Goal: Information Seeking & Learning: Find specific fact

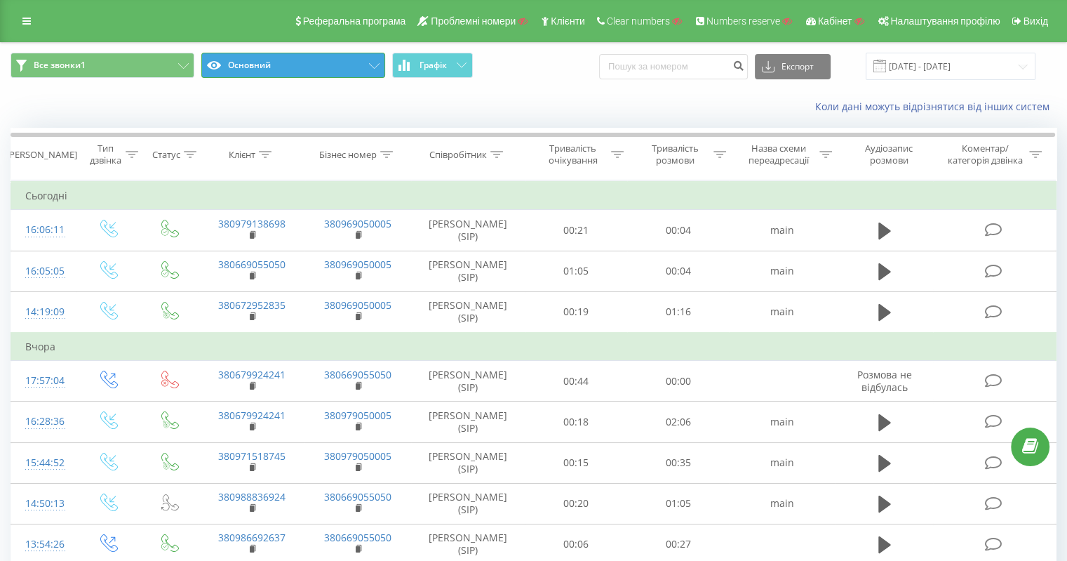
click at [300, 65] on button "Основний" at bounding box center [293, 65] width 184 height 25
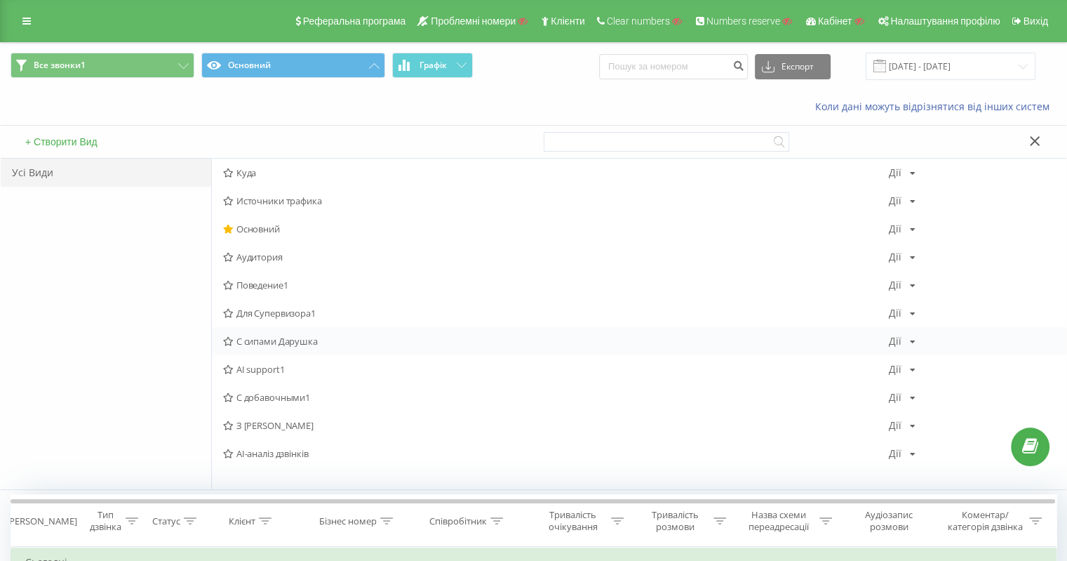
click at [286, 341] on span "С сипами Дарушка" at bounding box center [556, 341] width 666 height 10
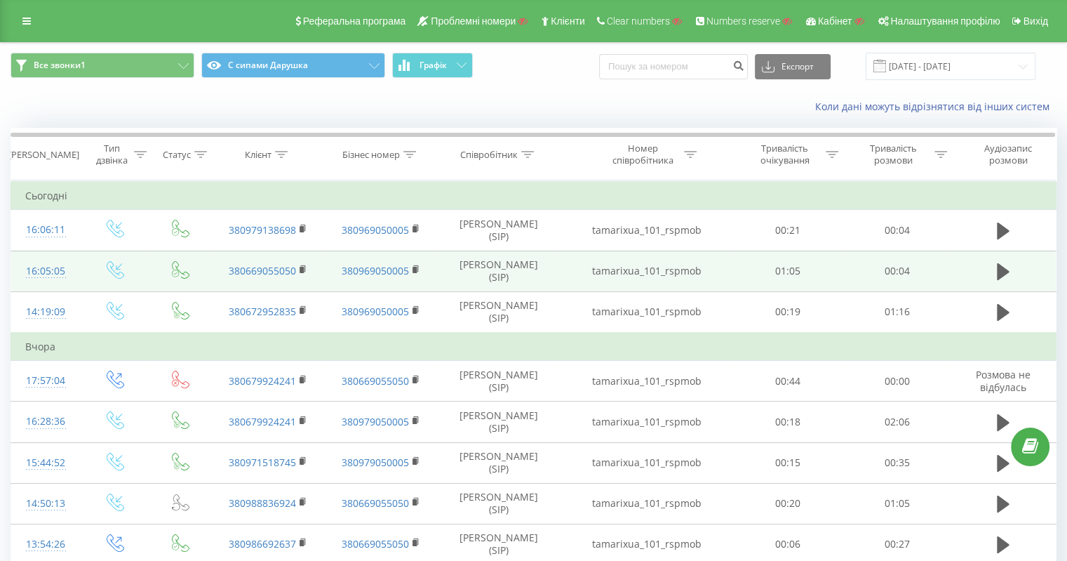
click at [660, 269] on td "tamarixua_101_rspmob" at bounding box center [646, 270] width 174 height 41
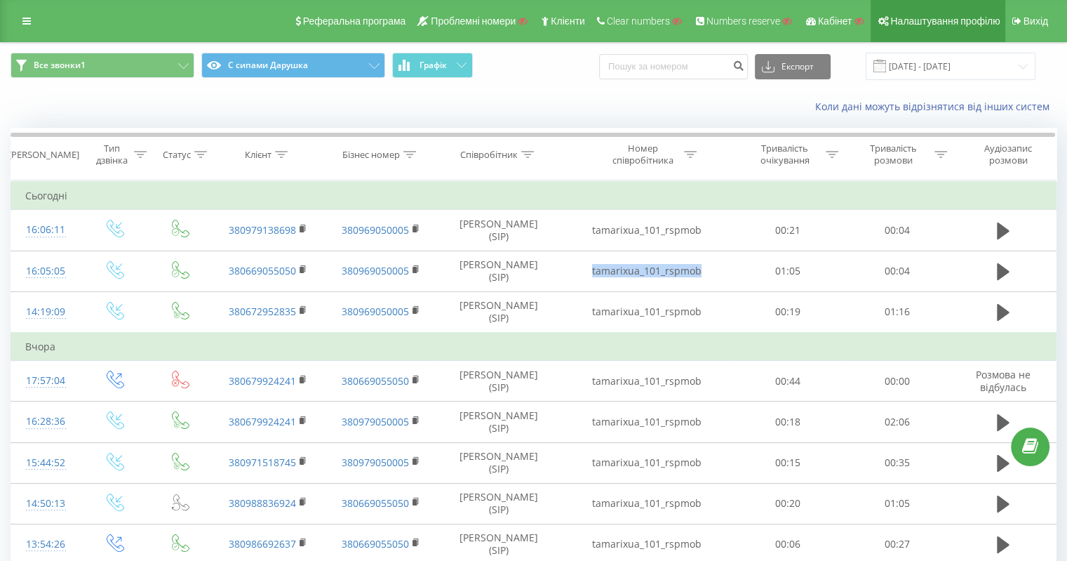
copy td "tamarixua_101_rspmob"
click at [18, 23] on link at bounding box center [26, 21] width 25 height 20
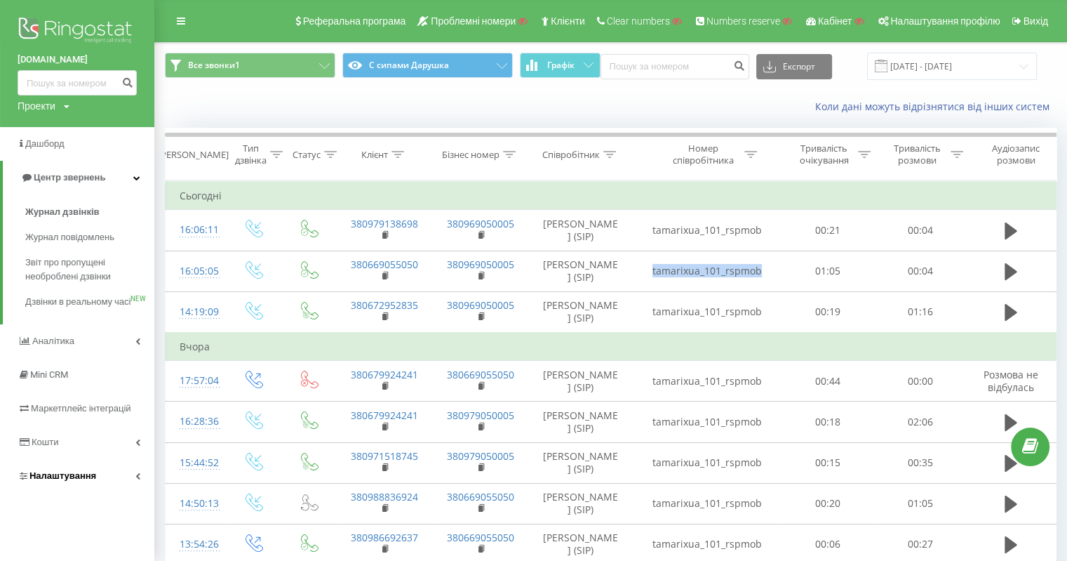
click at [68, 481] on span "Налаштування" at bounding box center [62, 475] width 67 height 11
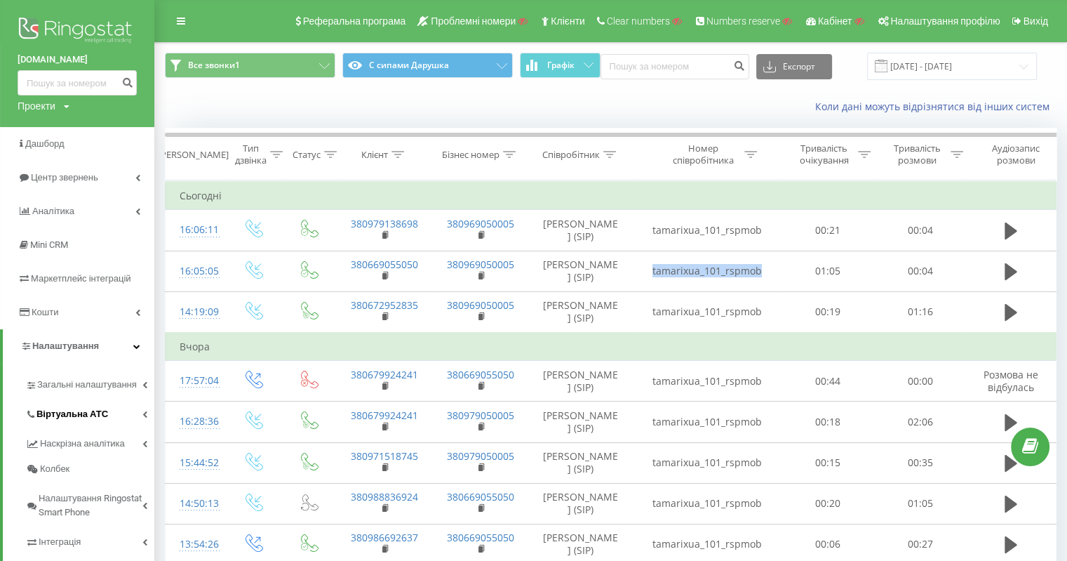
click at [84, 409] on span "Віртуальна АТС" at bounding box center [72, 414] width 72 height 14
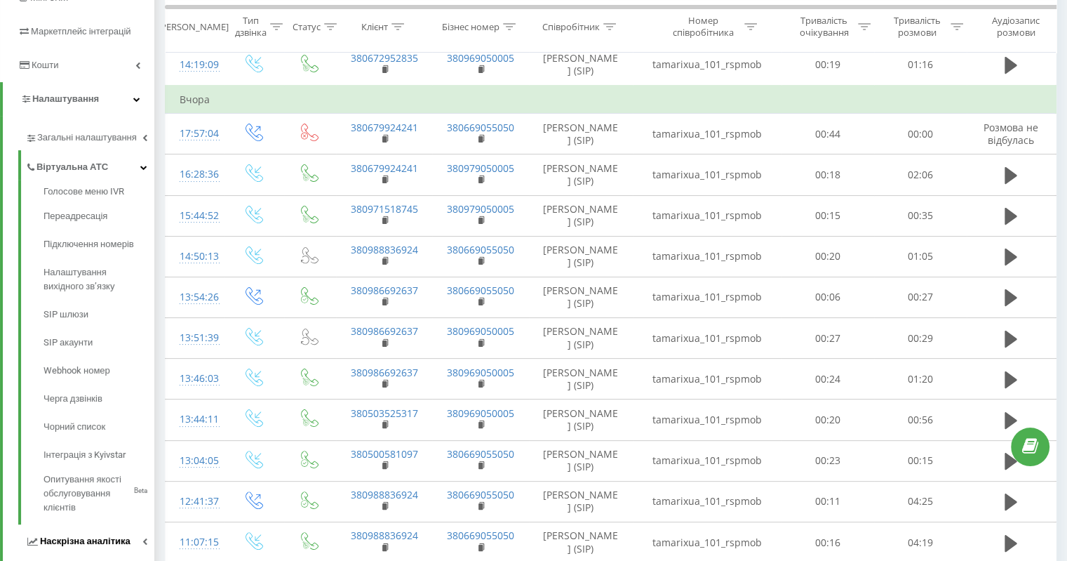
scroll to position [421, 0]
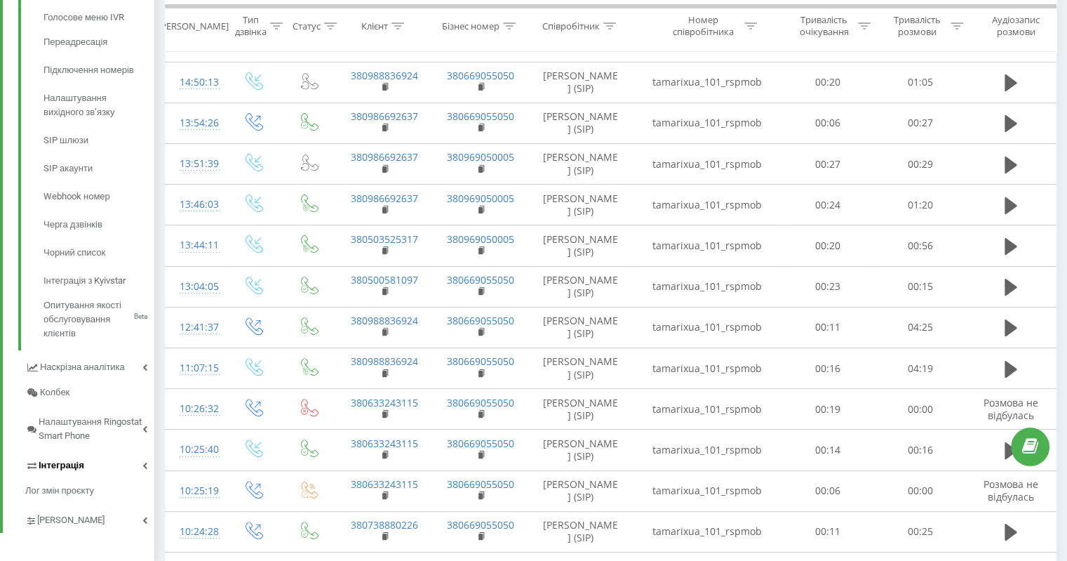
click at [67, 457] on link "Інтеграція" at bounding box center [89, 462] width 129 height 29
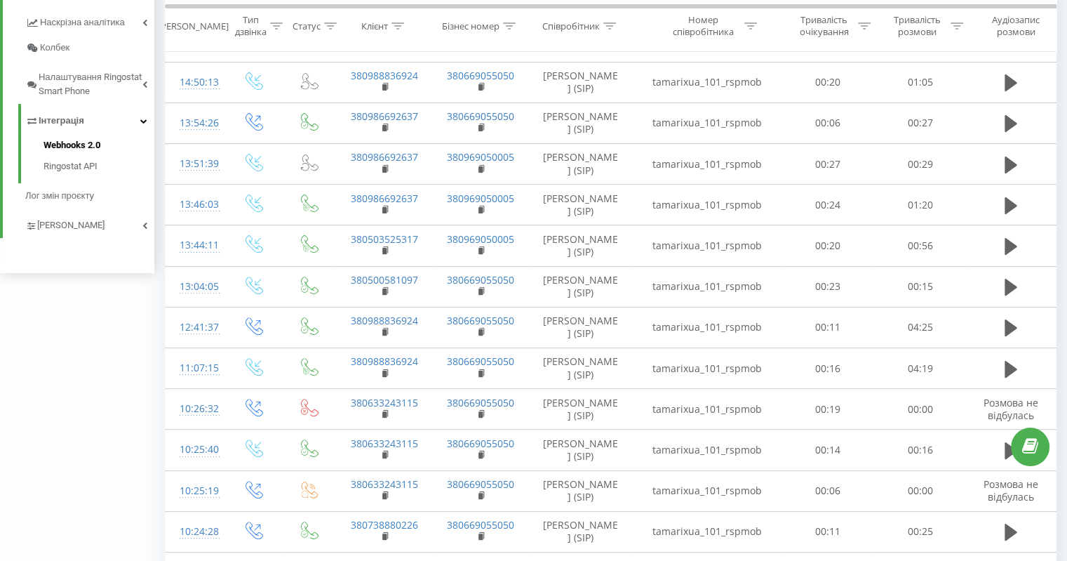
click at [87, 148] on span "Webhooks 2.0" at bounding box center [72, 145] width 57 height 14
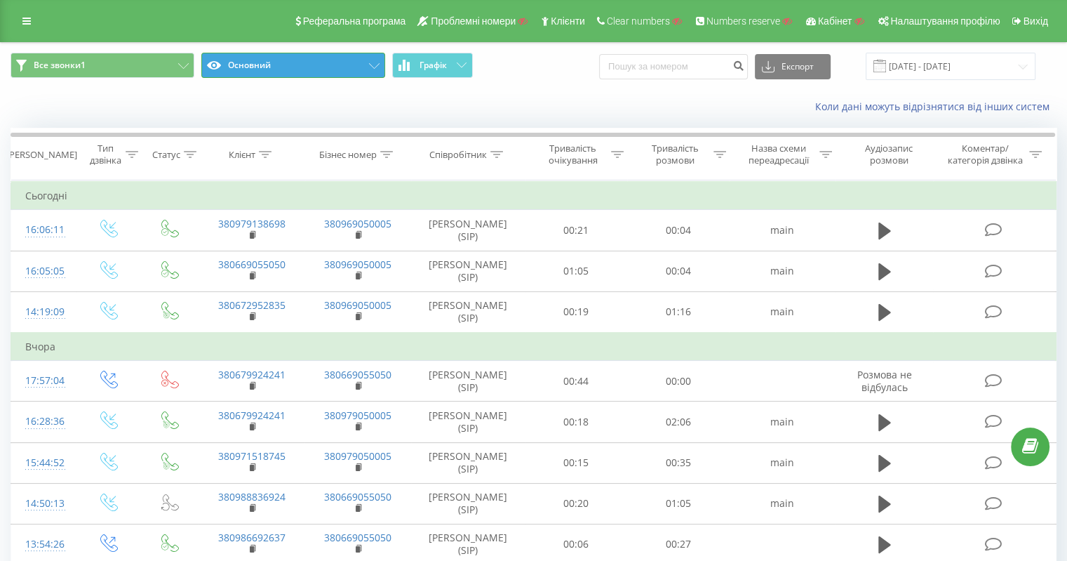
click at [244, 67] on button "Основний" at bounding box center [293, 65] width 184 height 25
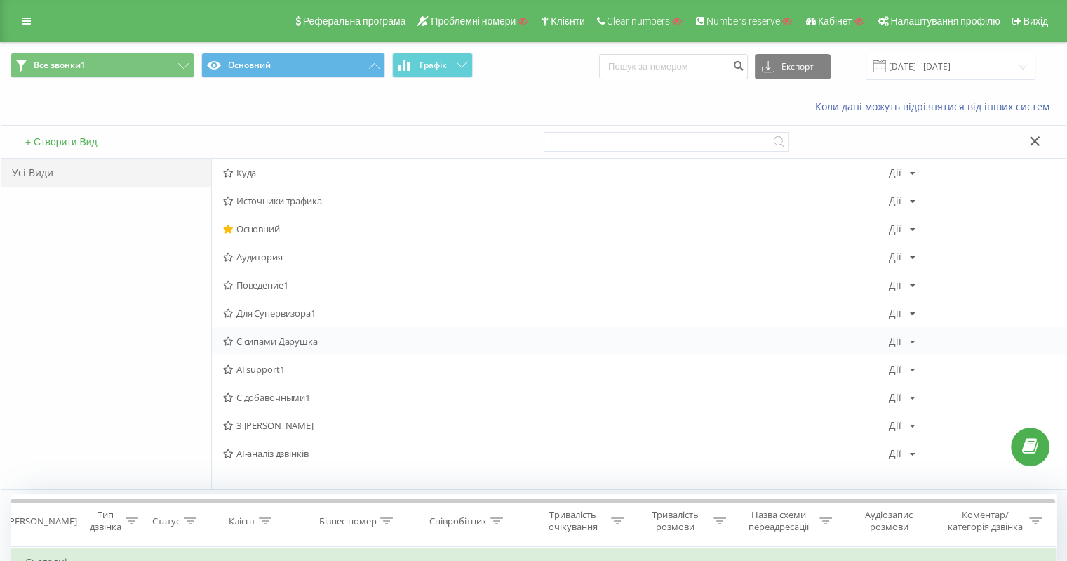
click at [306, 337] on span "С сипами Дарушка" at bounding box center [556, 341] width 666 height 10
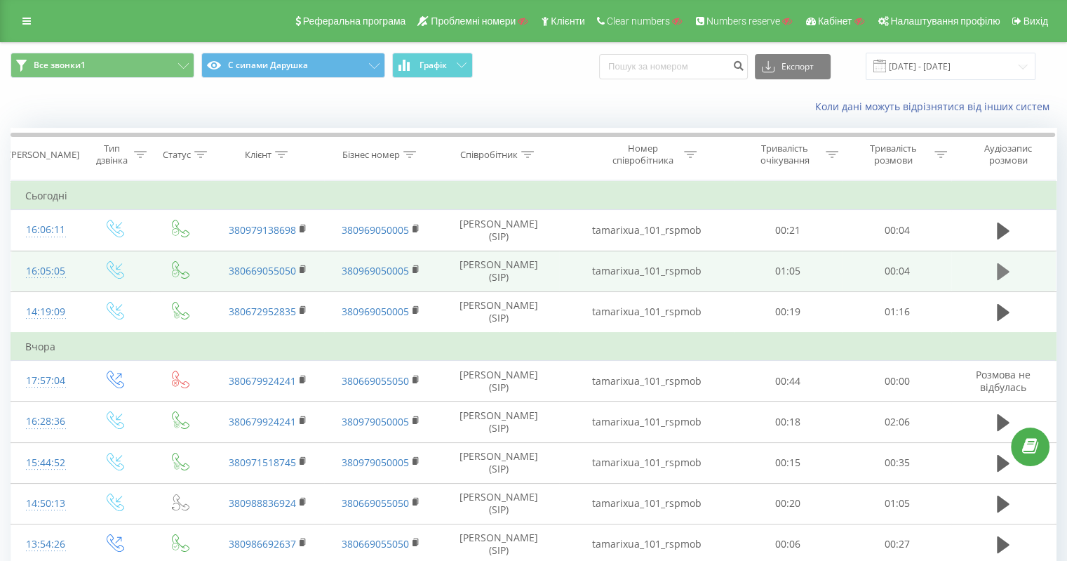
click at [1005, 272] on icon at bounding box center [1003, 271] width 13 height 17
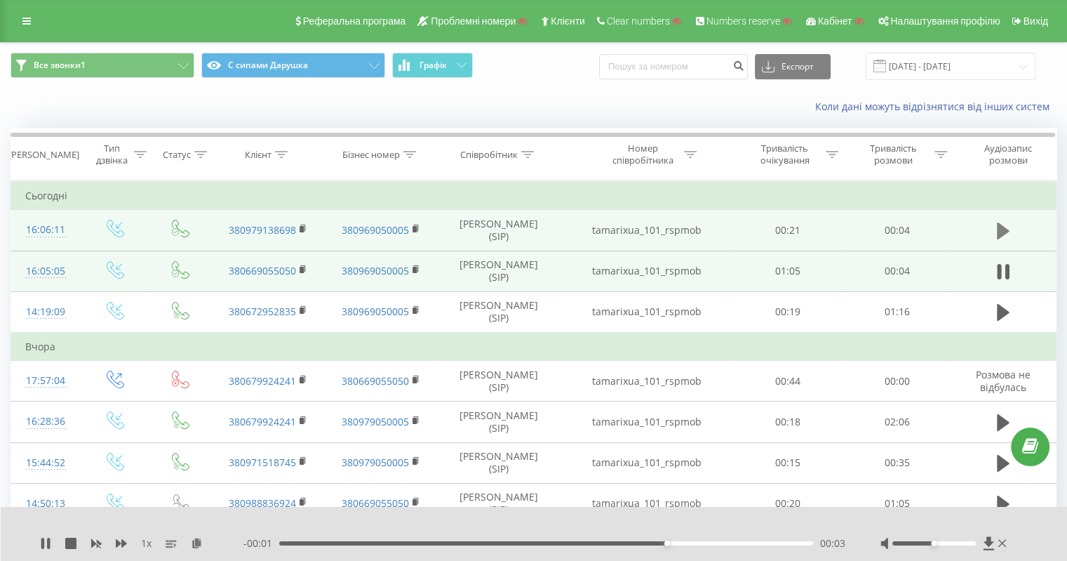
click at [1003, 230] on icon at bounding box center [1003, 230] width 13 height 17
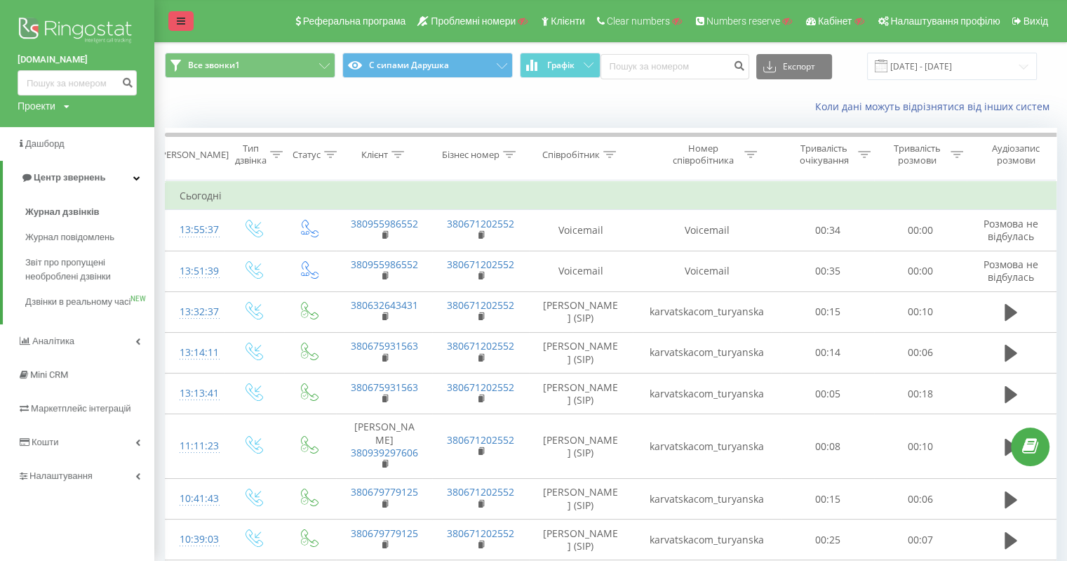
click at [188, 17] on link at bounding box center [180, 21] width 25 height 20
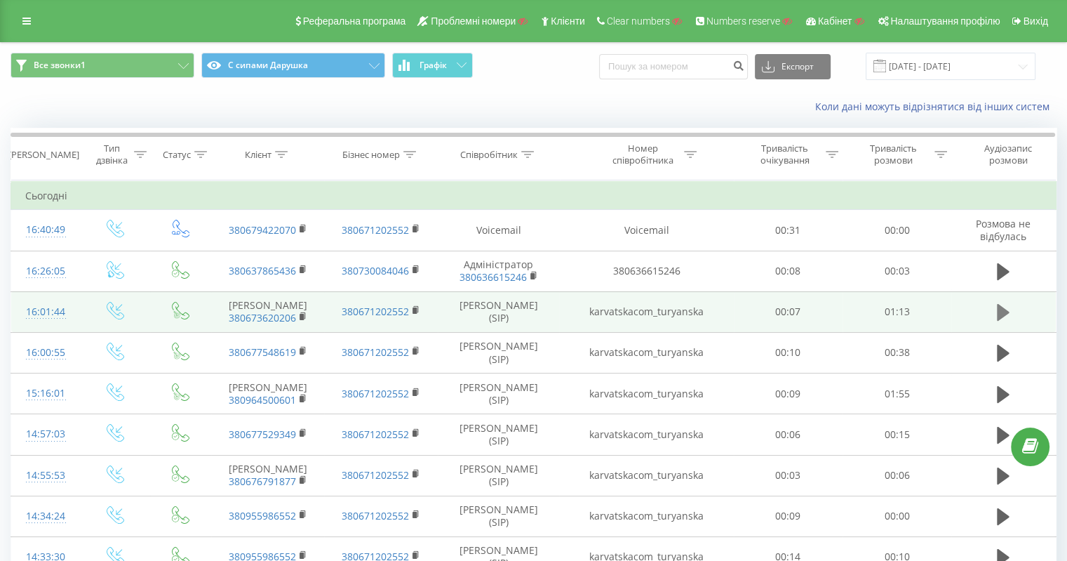
click at [1002, 312] on icon at bounding box center [1003, 312] width 13 height 17
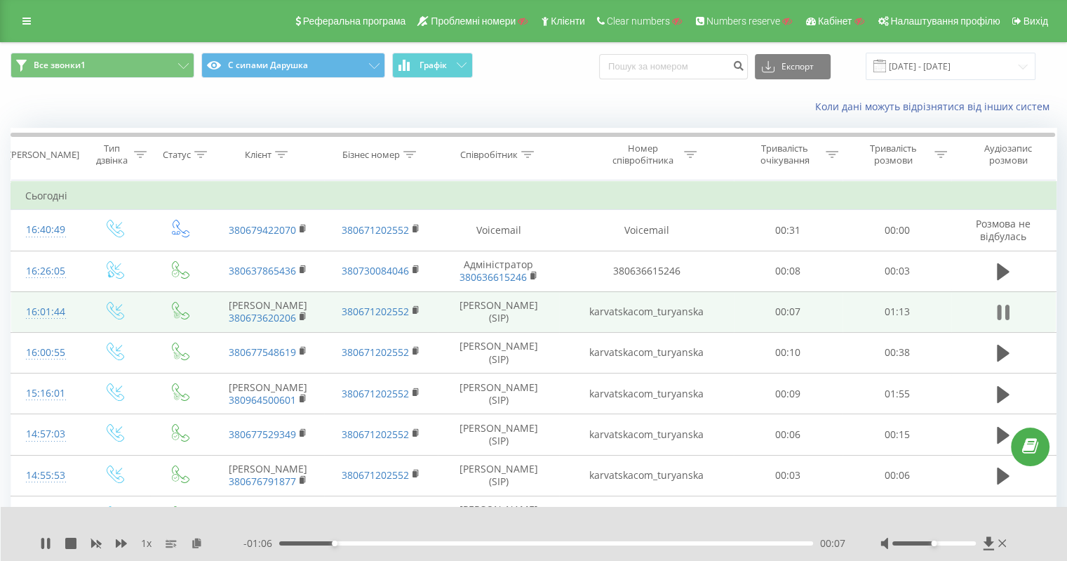
click at [1004, 314] on icon at bounding box center [1003, 312] width 13 height 20
